Goal: Browse casually

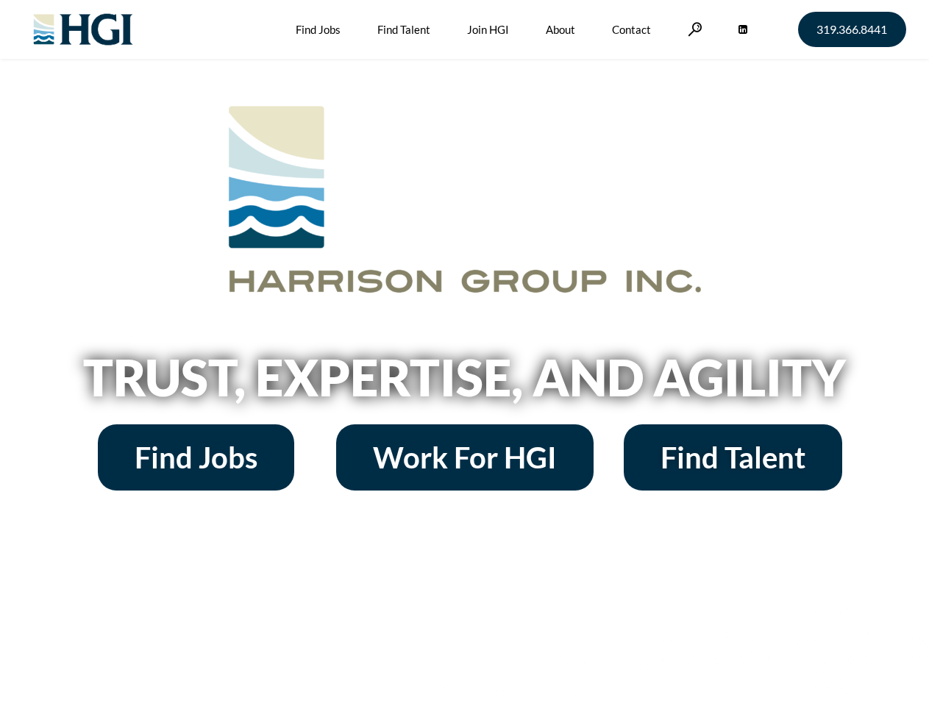
click at [464, 353] on h2 "Trust, Expertise, and Agility" at bounding box center [465, 377] width 838 height 50
click at [693, 29] on link at bounding box center [695, 29] width 15 height 14
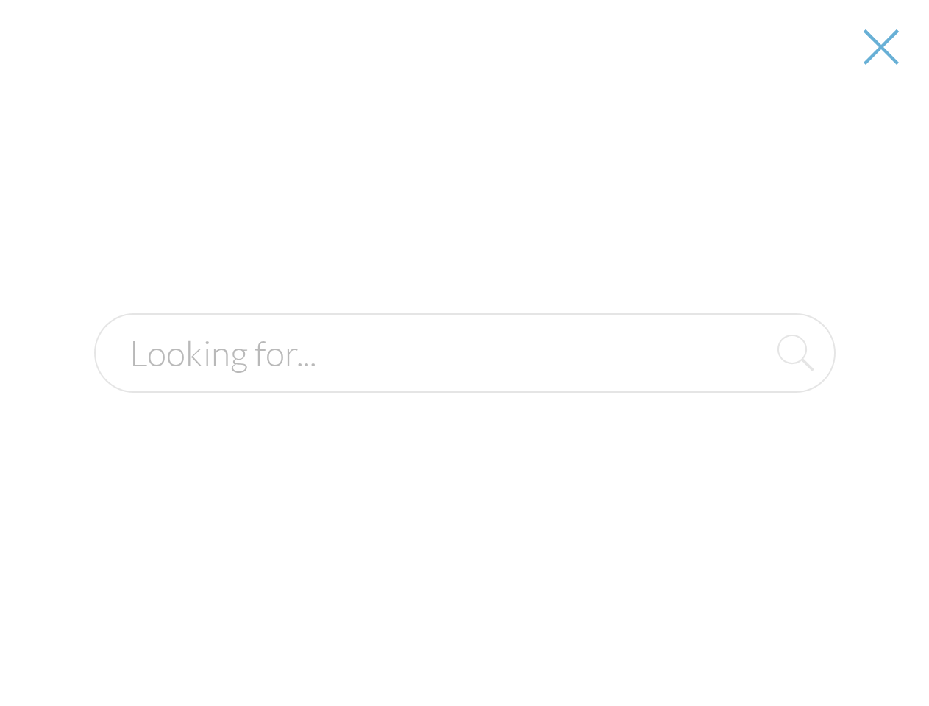
click at [464, 382] on h2 "Trust, Expertise, and Agility" at bounding box center [465, 377] width 838 height 50
